Goal: Obtain resource: Download file/media

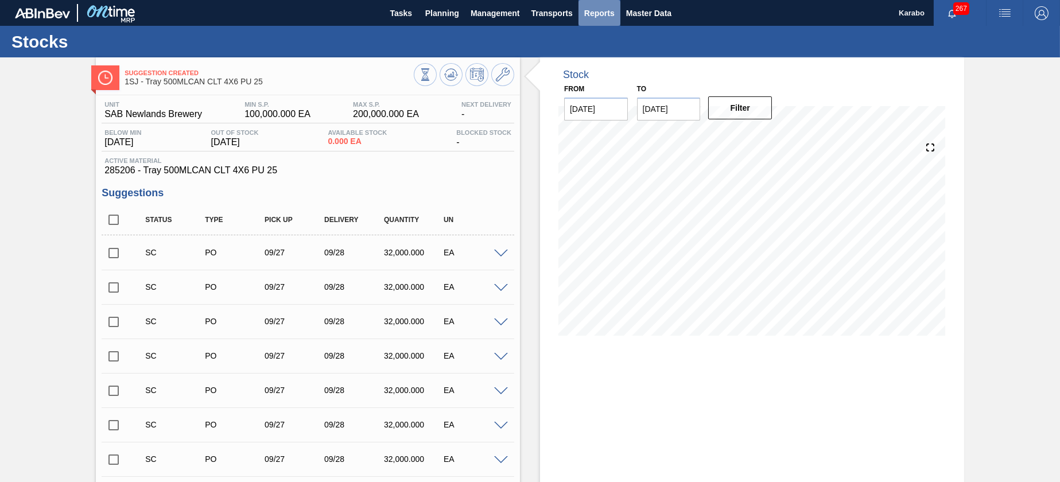
click at [592, 17] on span "Reports" at bounding box center [599, 13] width 30 height 14
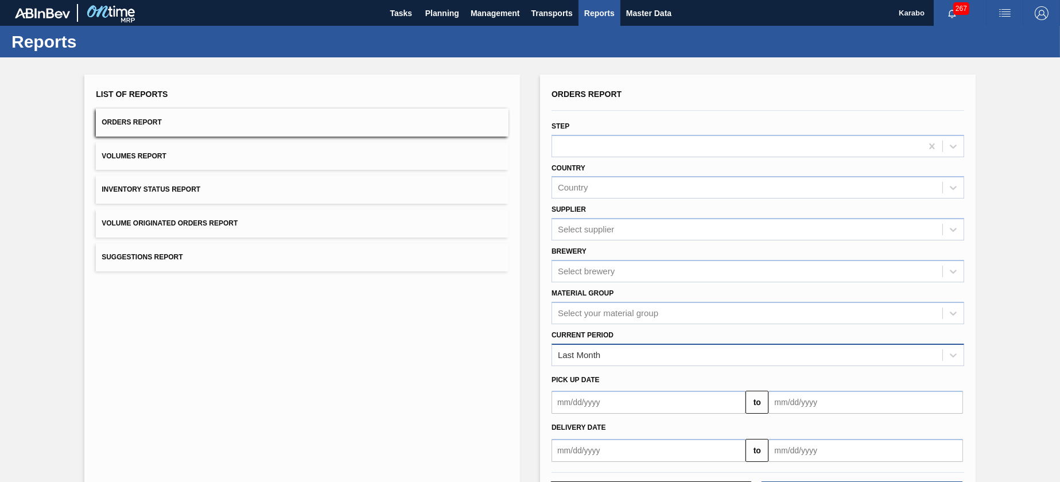
click at [706, 347] on div "Last Month" at bounding box center [747, 355] width 390 height 17
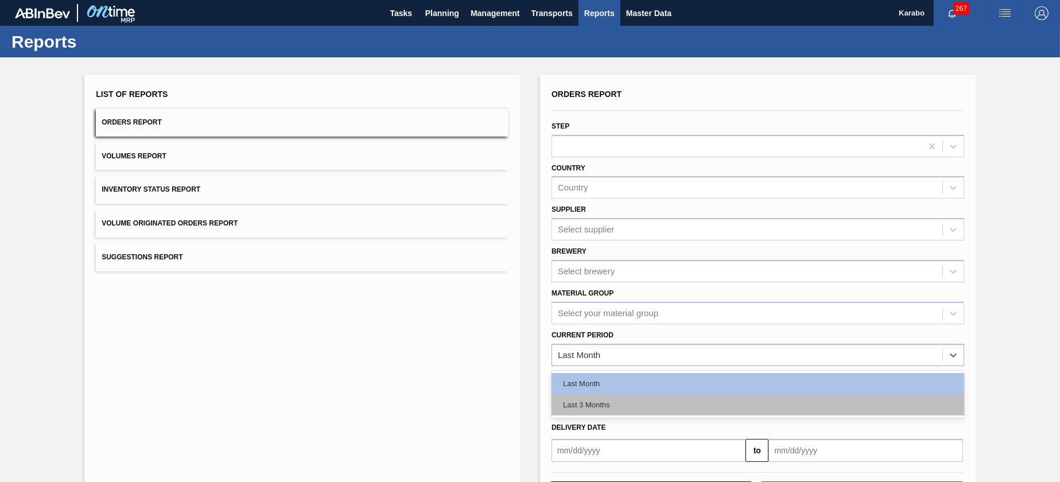
click at [658, 403] on div "Last 3 Months" at bounding box center [757, 404] width 413 height 21
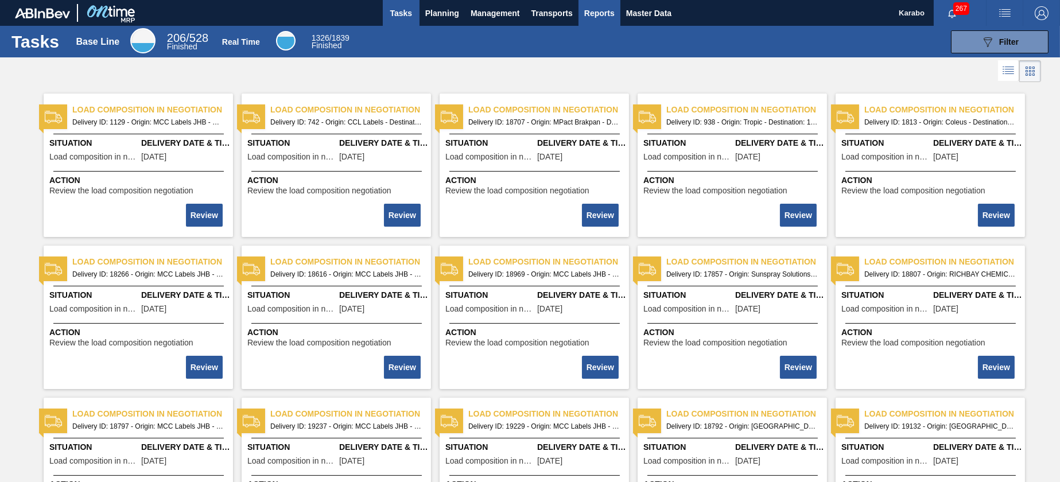
click at [597, 19] on span "Reports" at bounding box center [599, 13] width 30 height 14
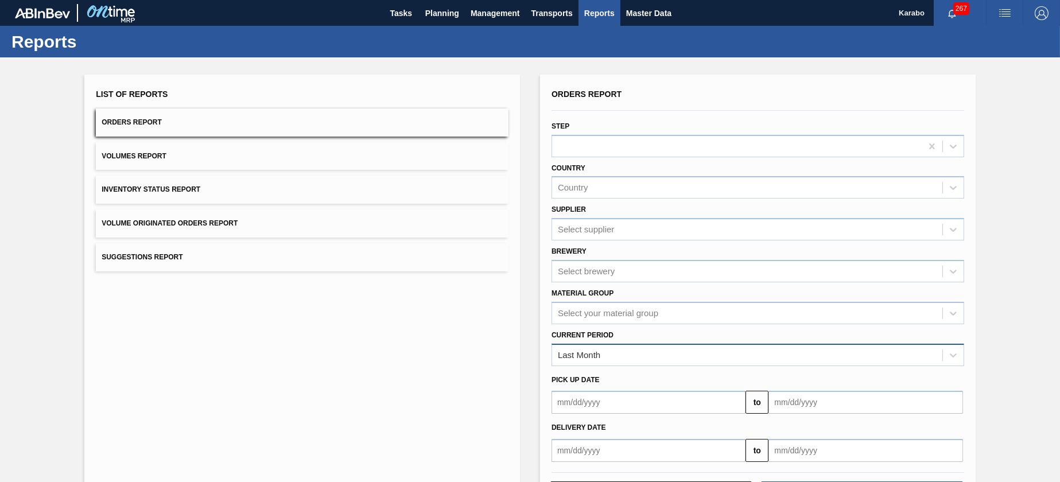
click at [703, 349] on div "Last Month" at bounding box center [747, 355] width 390 height 17
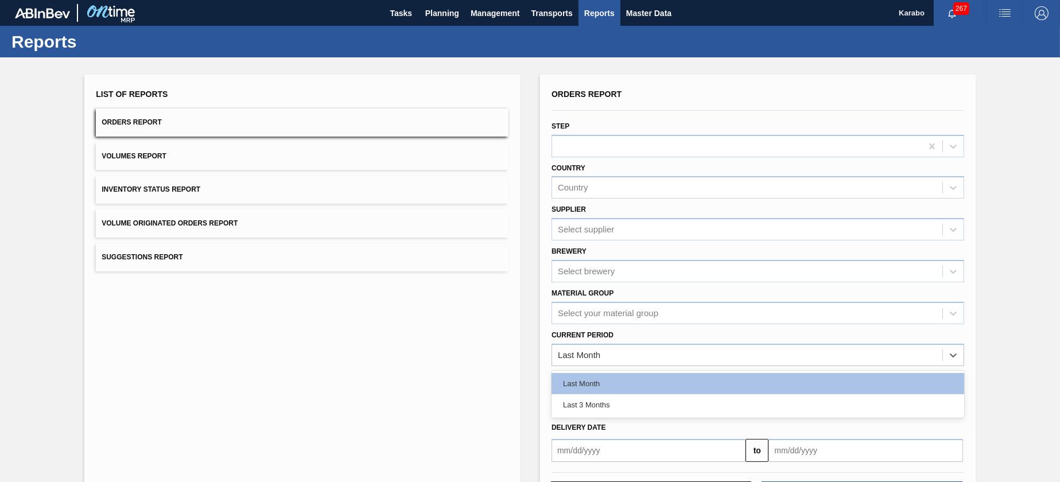
click at [652, 402] on div "Last 3 Months" at bounding box center [757, 404] width 413 height 21
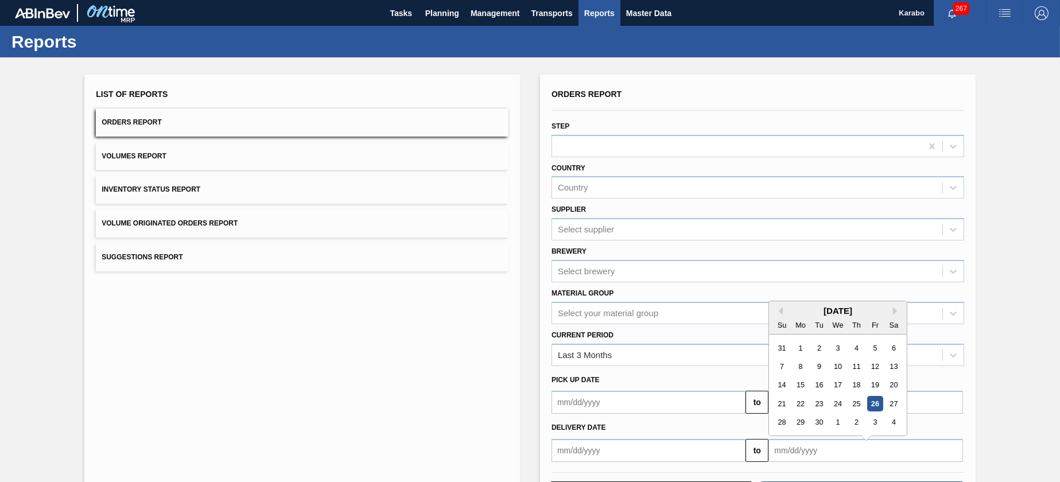
click at [826, 449] on input "text" at bounding box center [865, 450] width 194 height 23
click at [817, 379] on div "16" at bounding box center [818, 379] width 15 height 15
type input "[DATE]"
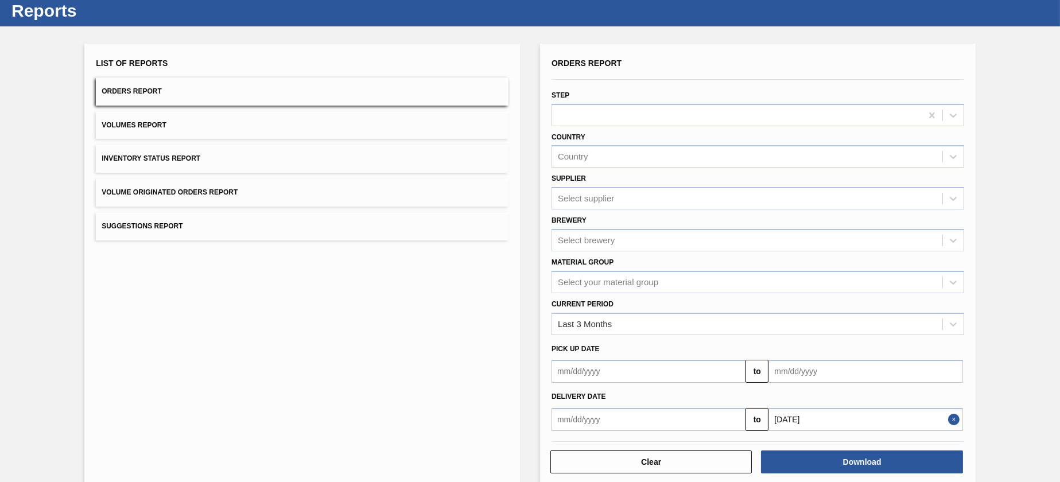
scroll to position [48, 0]
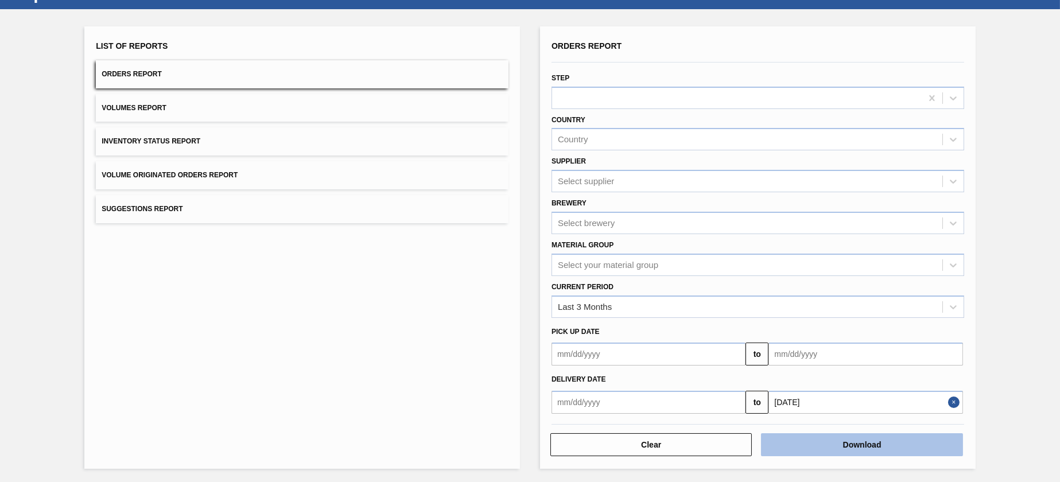
click at [859, 441] on button "Download" at bounding box center [861, 444] width 201 height 23
